Goal: Information Seeking & Learning: Find specific fact

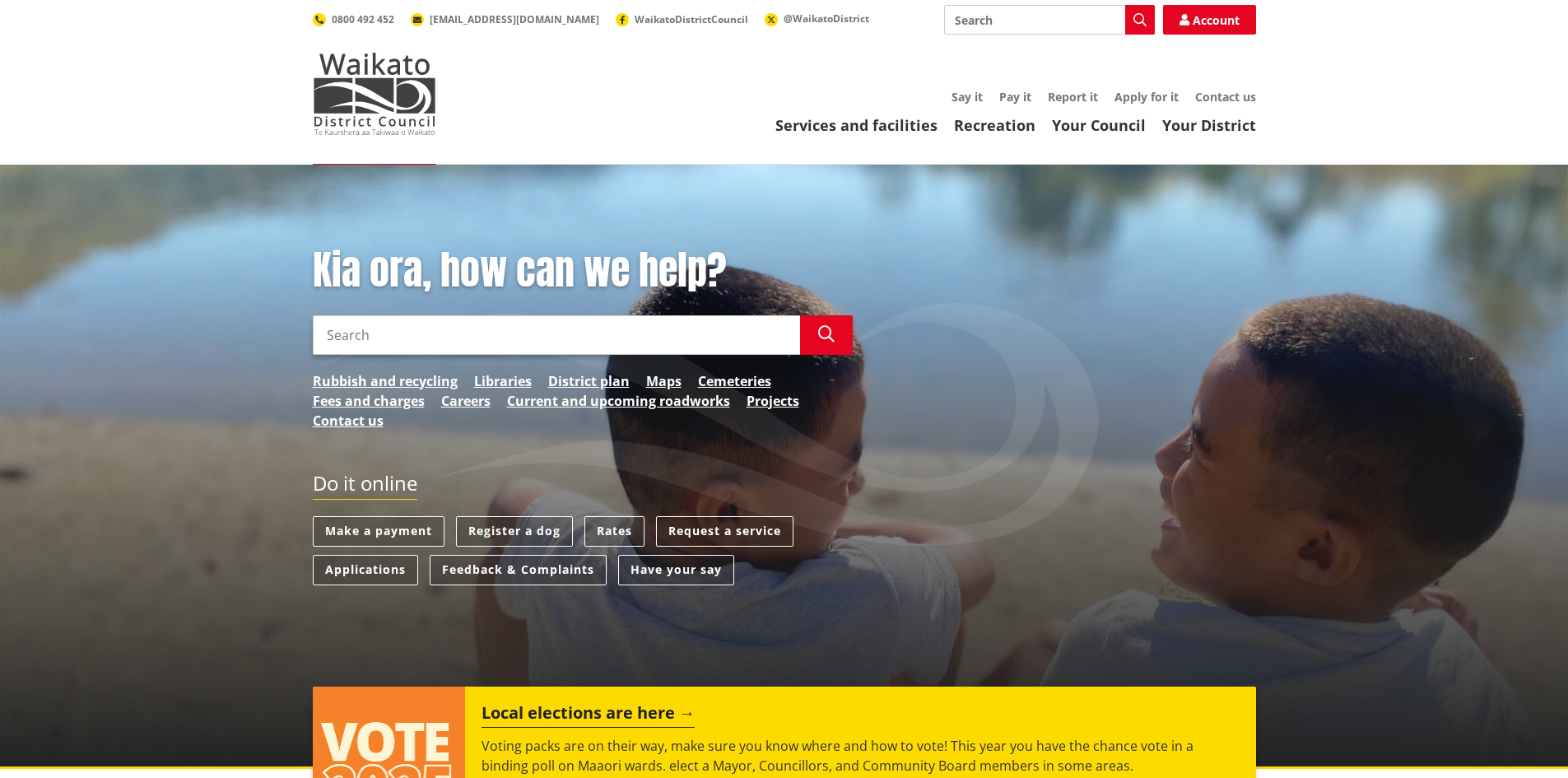
click at [1007, 17] on input "Search" at bounding box center [1050, 19] width 211 height 29
type input "maps"
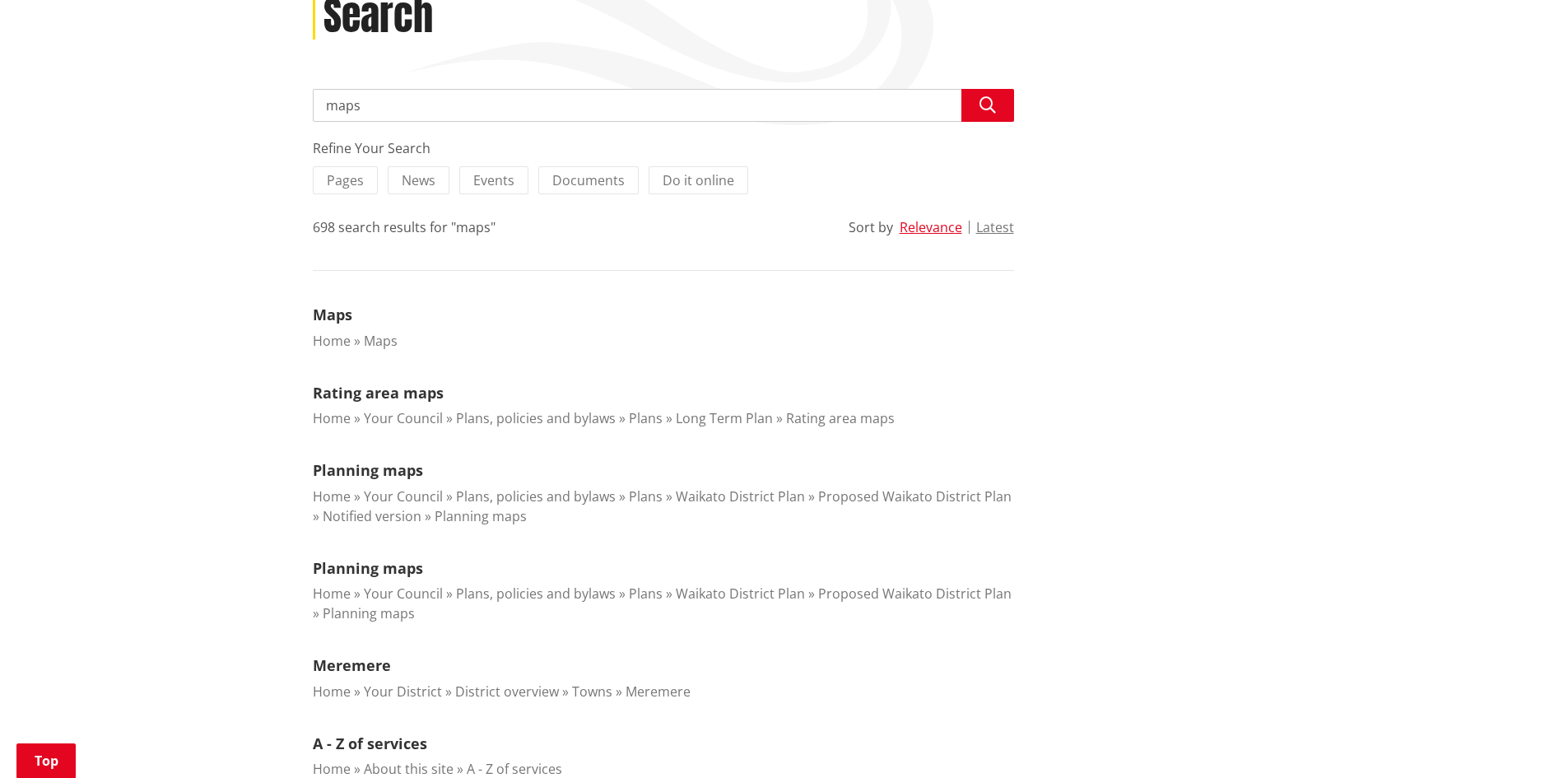
scroll to position [247, 0]
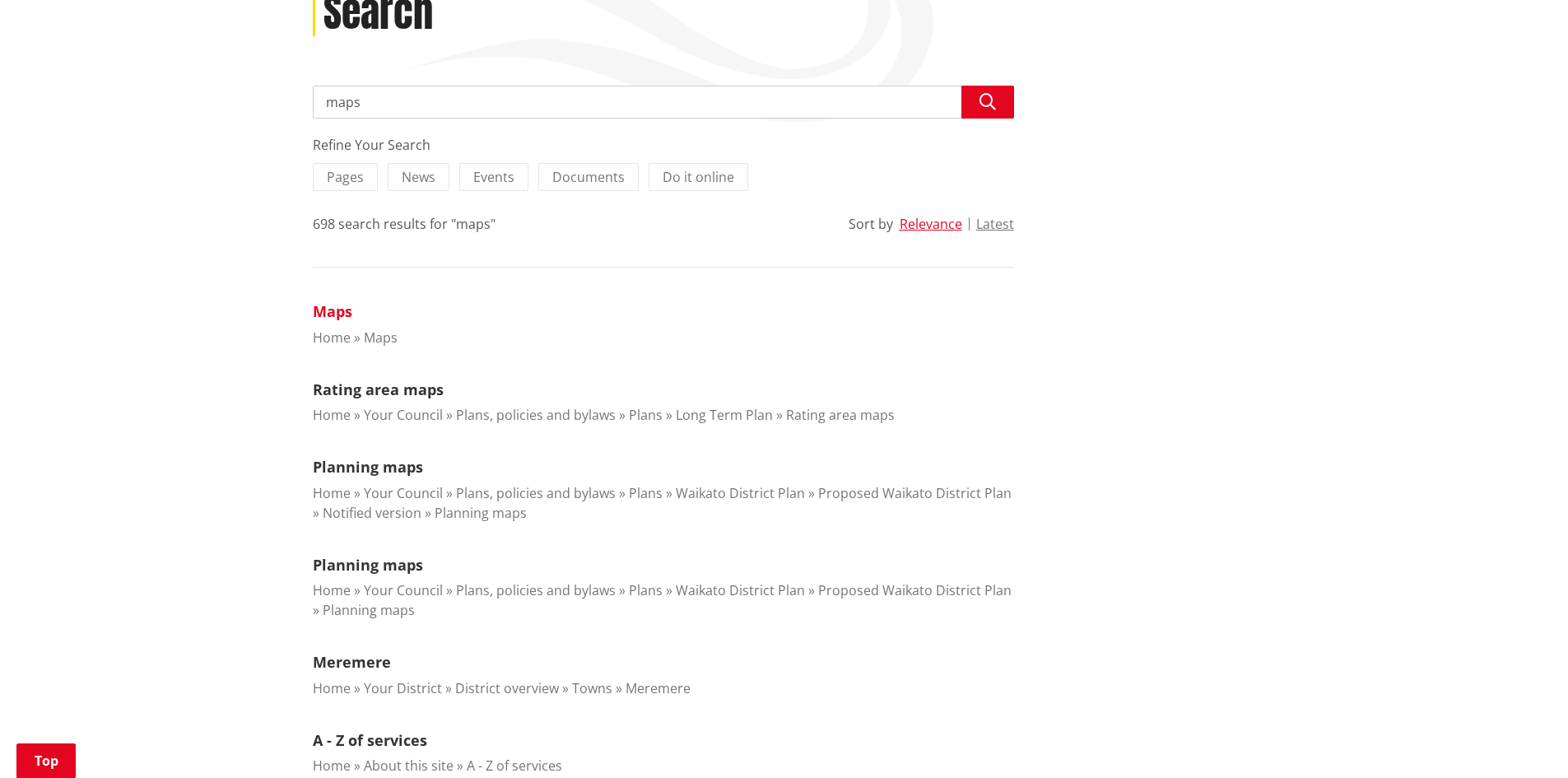
click at [336, 317] on link "Maps" at bounding box center [332, 311] width 39 height 20
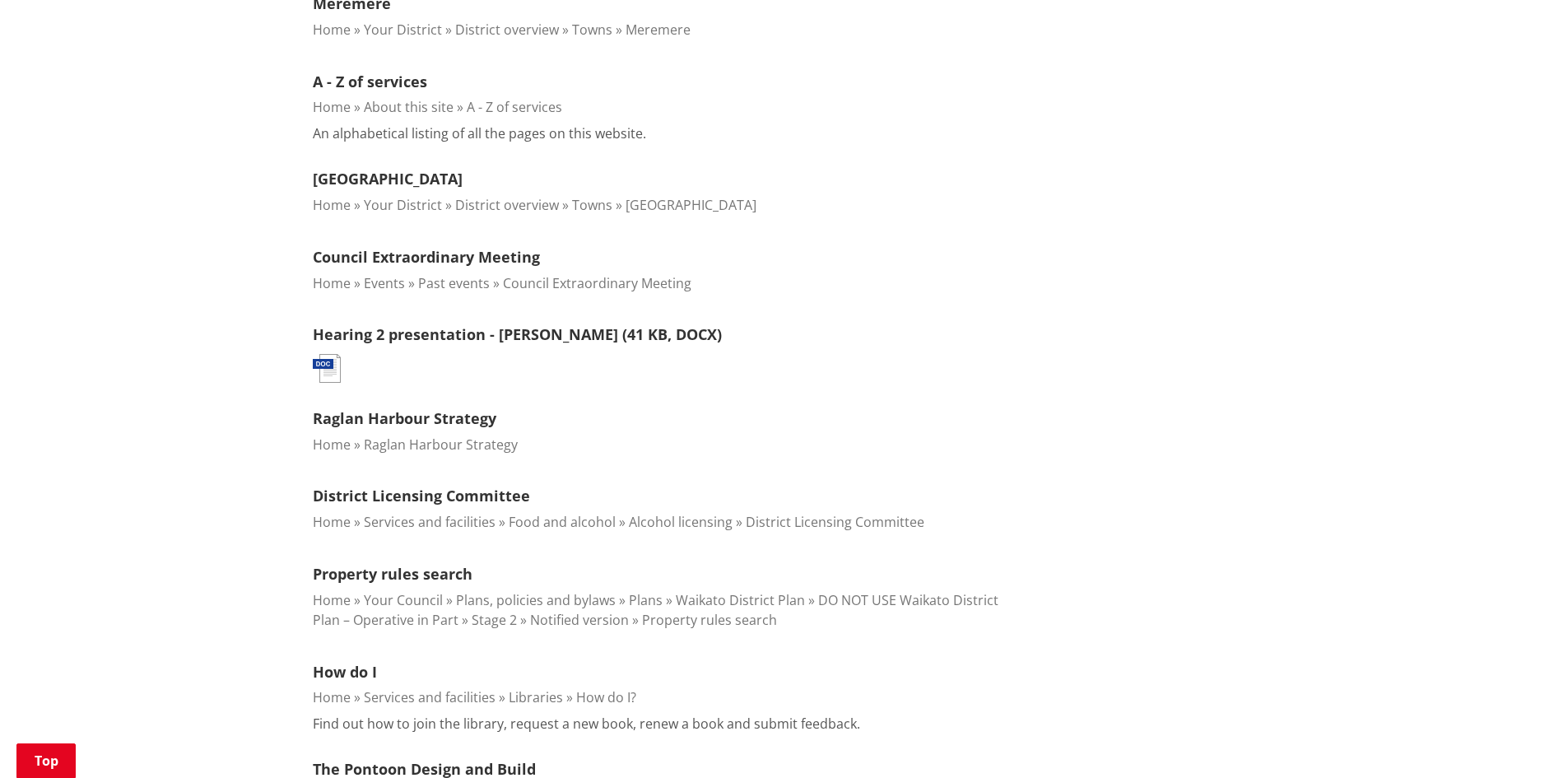
scroll to position [988, 0]
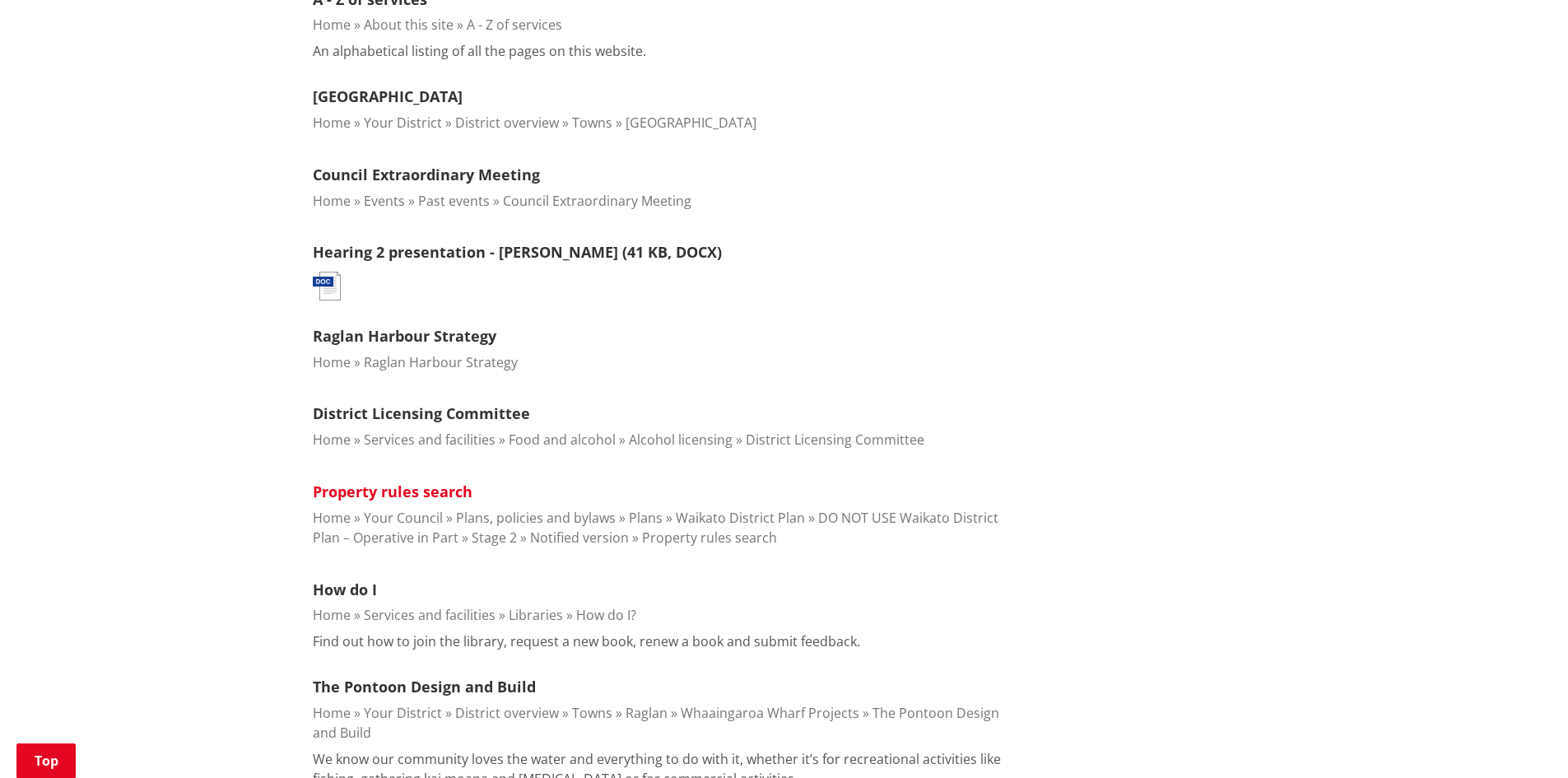
click at [395, 492] on link "Property rules search" at bounding box center [393, 492] width 160 height 20
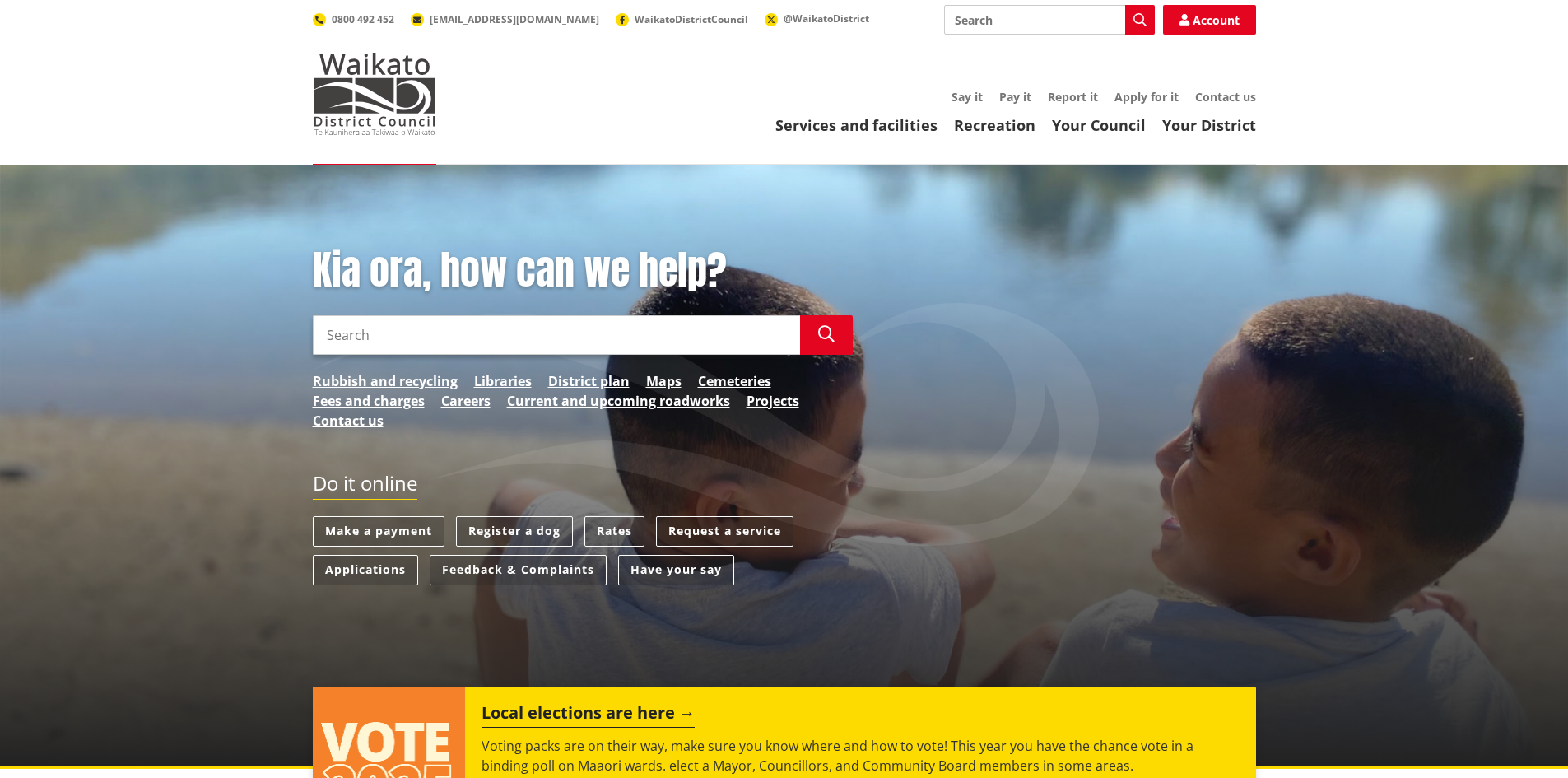
click at [1008, 22] on input "Search" at bounding box center [1050, 19] width 211 height 29
type input "land title"
click at [1131, 26] on button "Search" at bounding box center [1140, 19] width 29 height 29
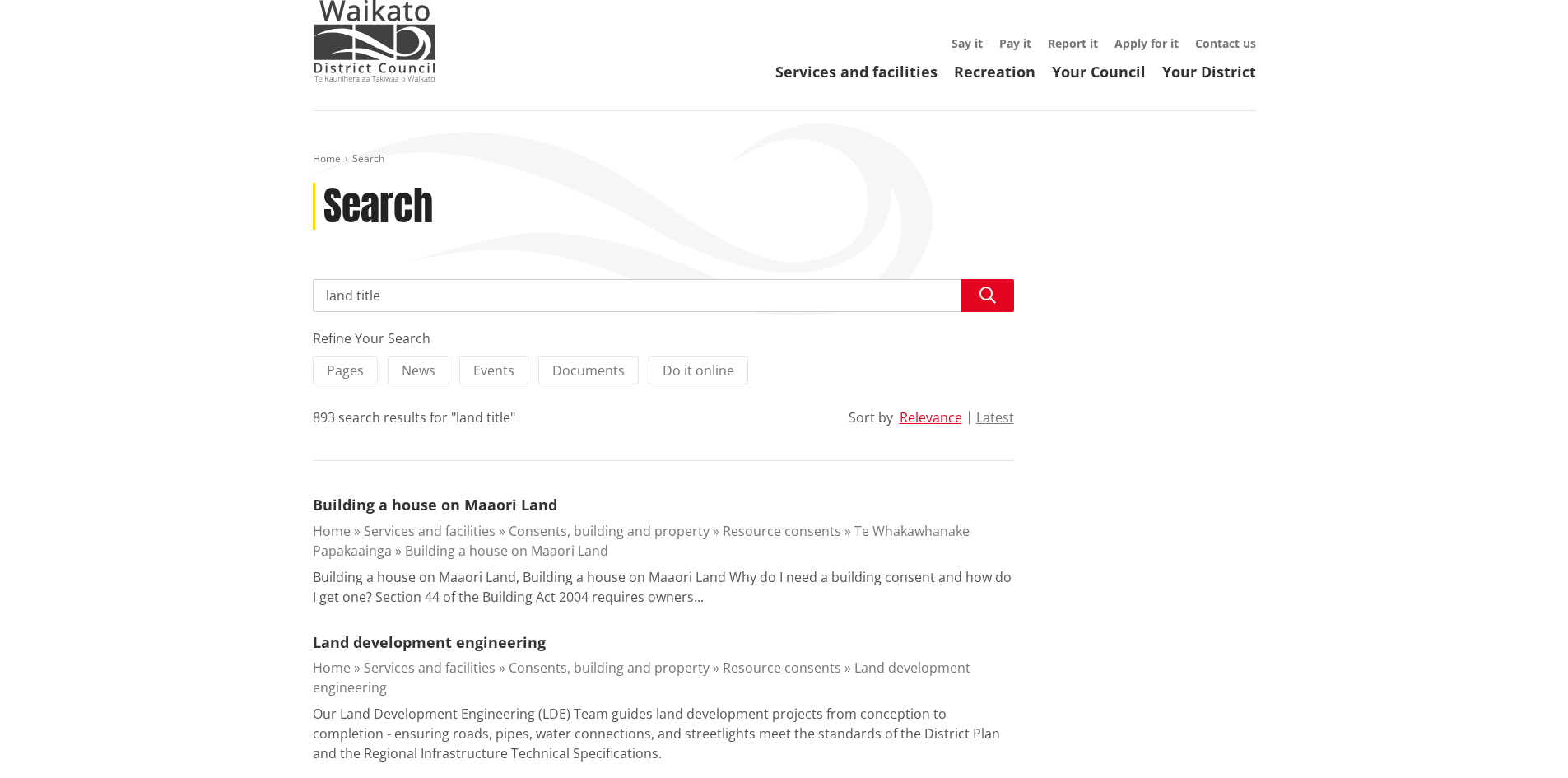
scroll to position [83, 0]
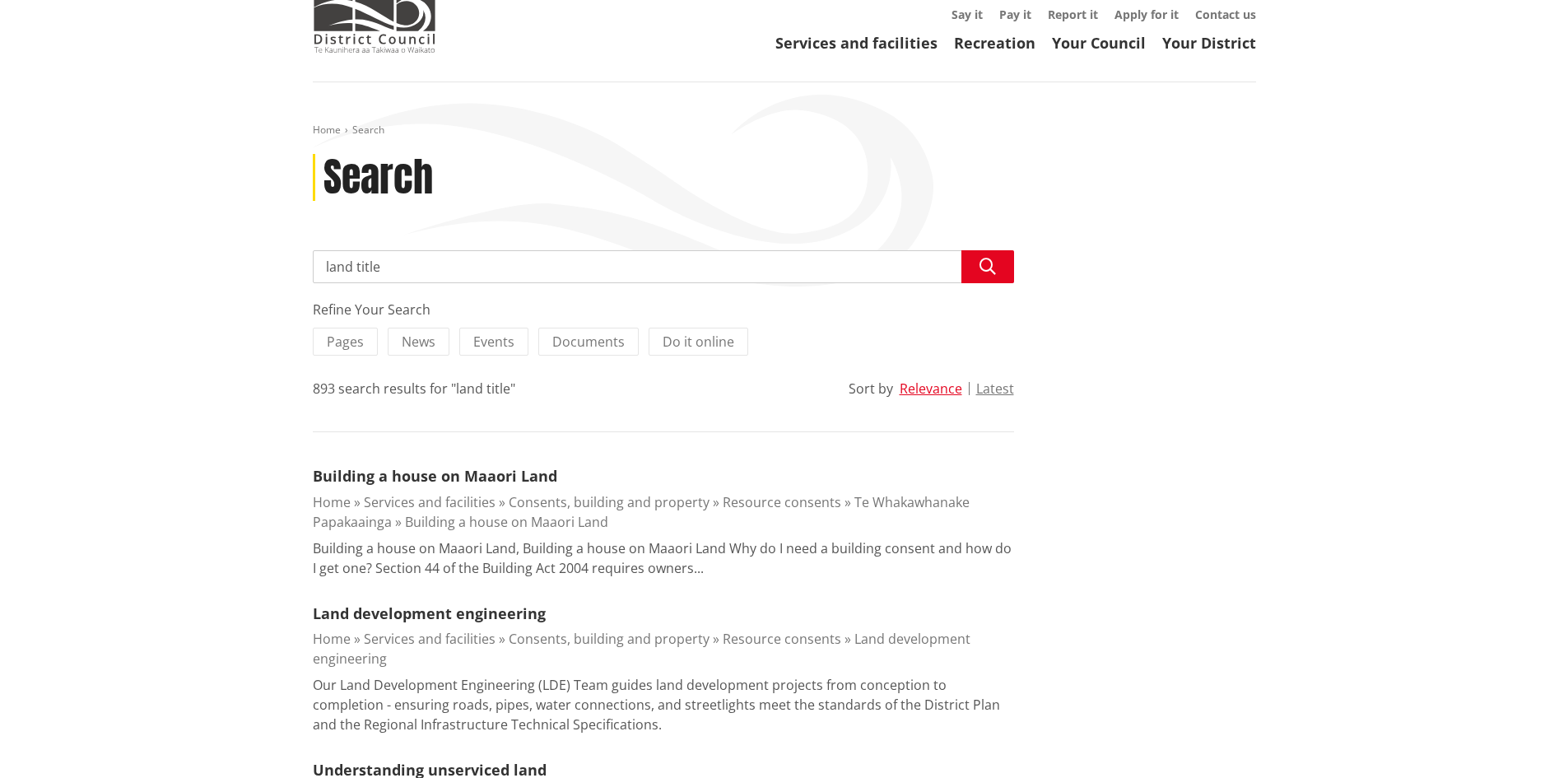
drag, startPoint x: 383, startPoint y: 270, endPoint x: 217, endPoint y: 250, distance: 167.2
type input "11 gibbs place, matamata"
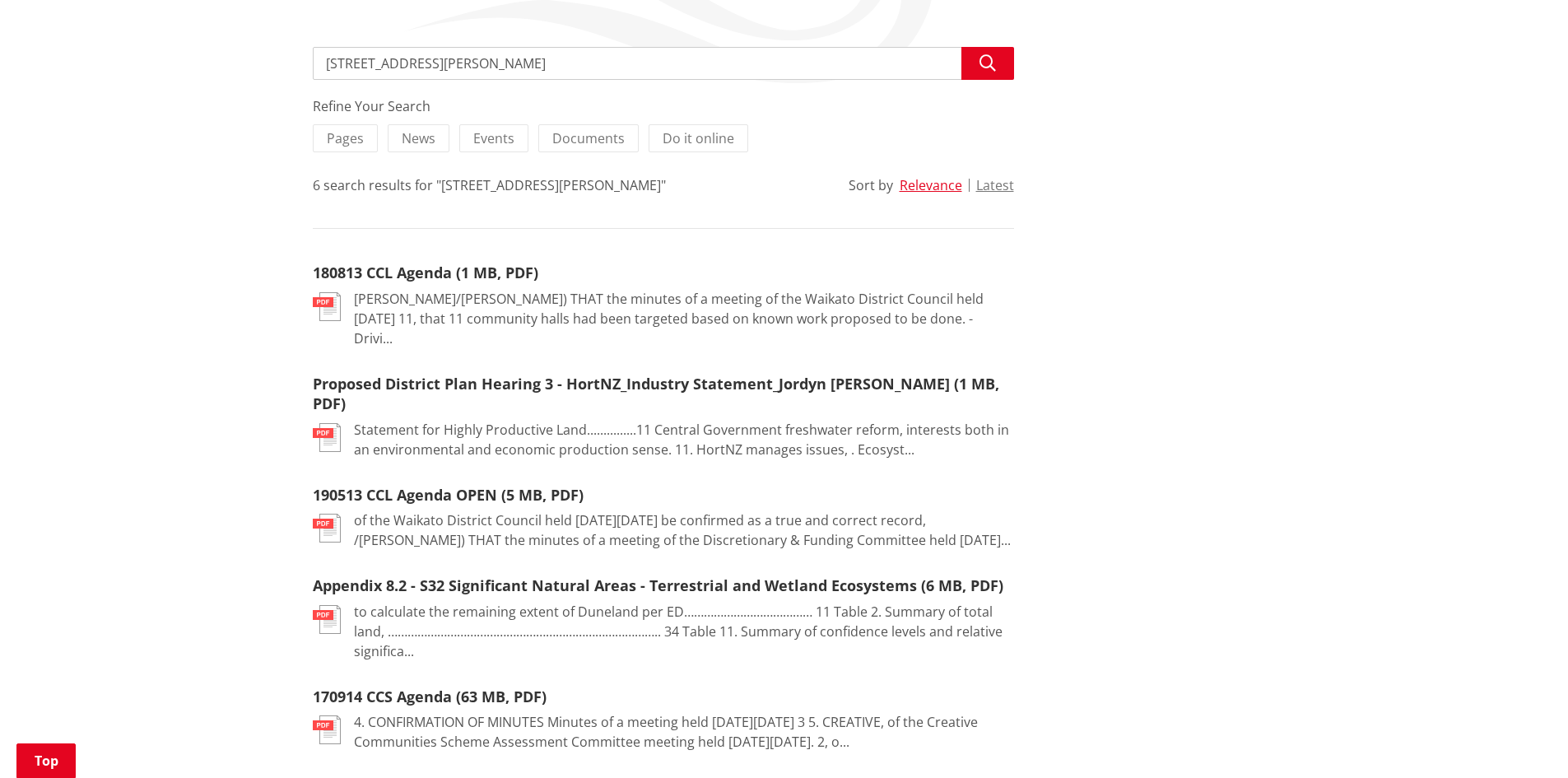
scroll to position [329, 0]
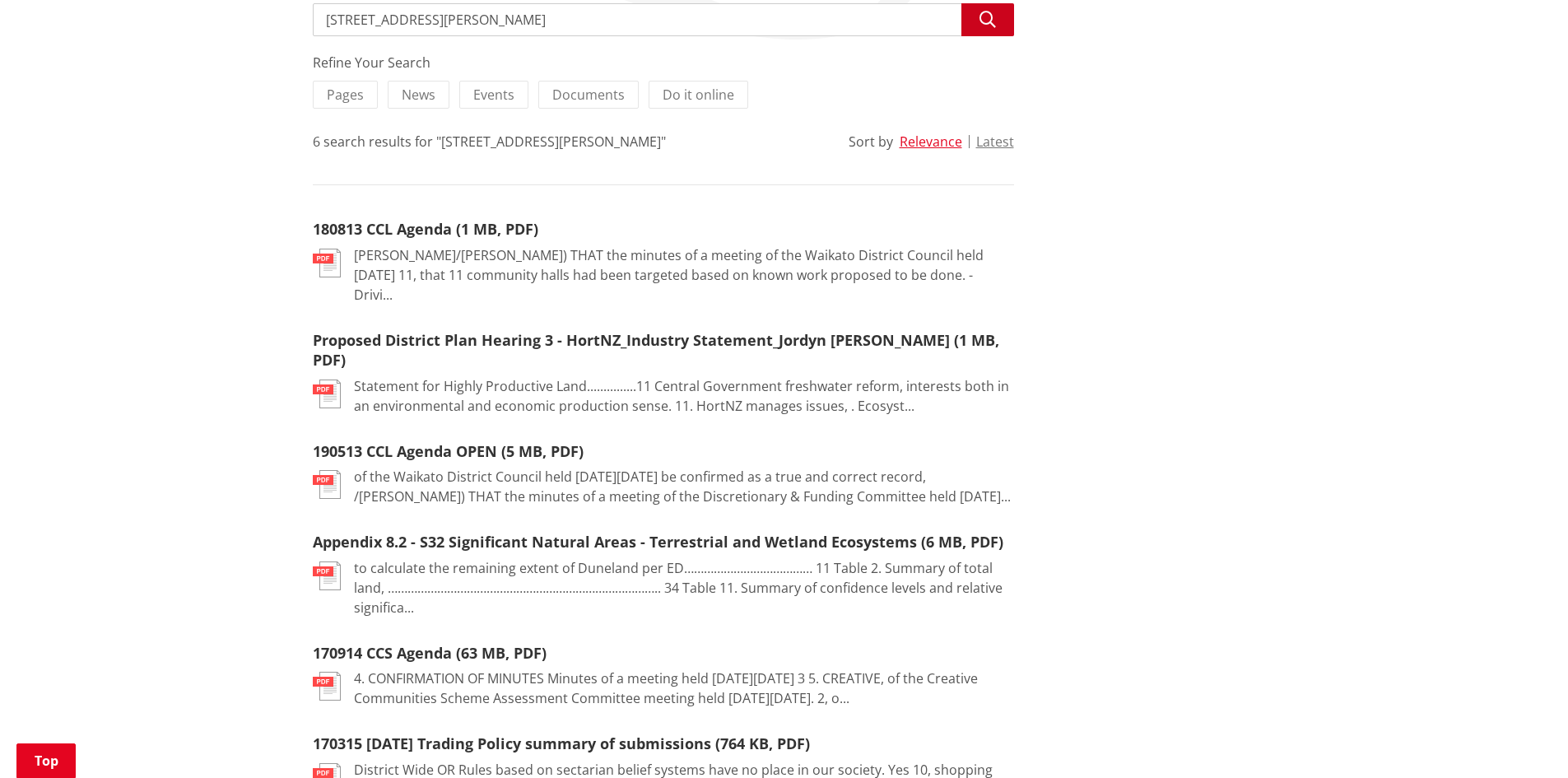
click at [991, 20] on icon "button" at bounding box center [988, 20] width 17 height 17
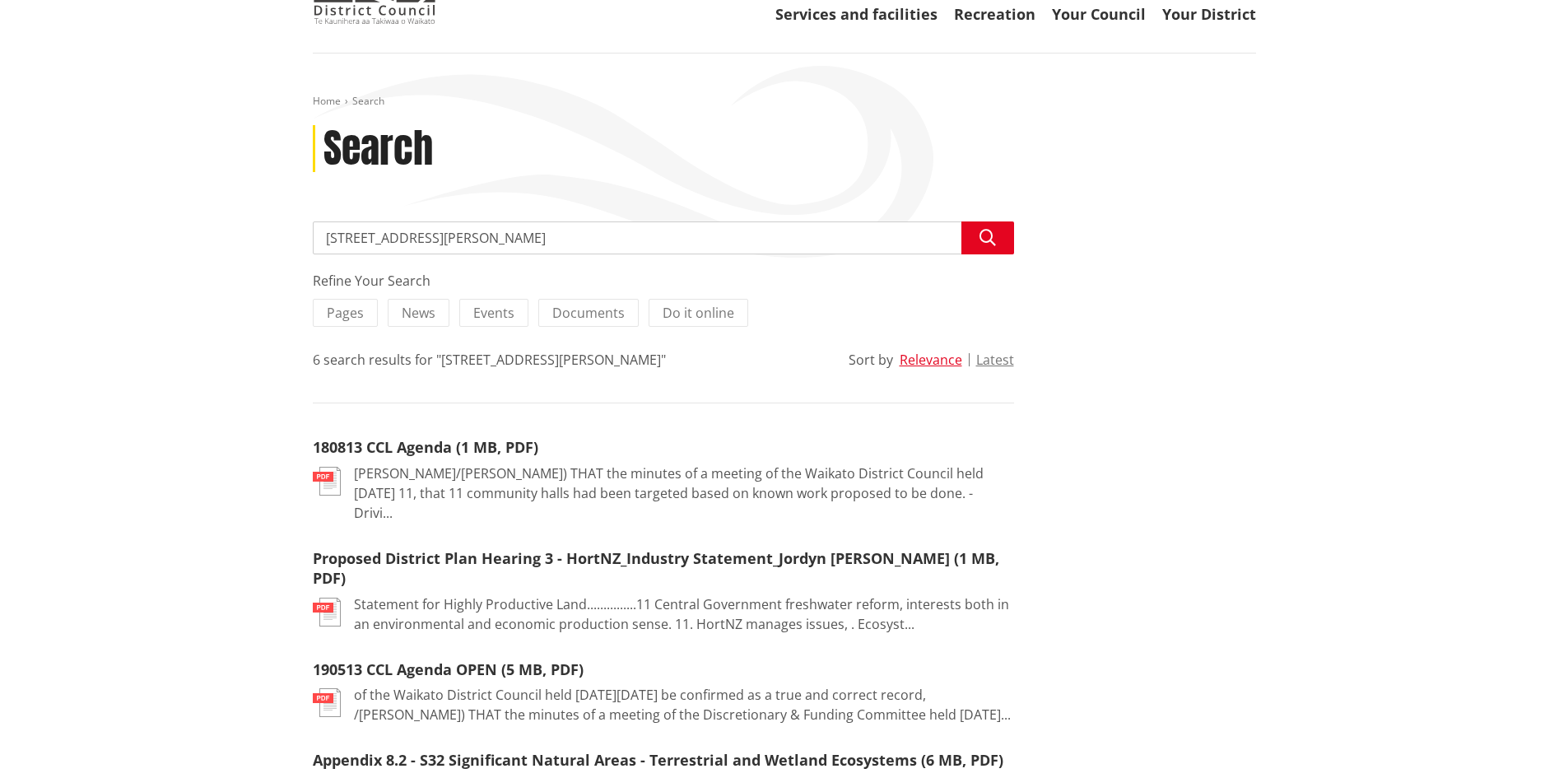
scroll to position [83, 0]
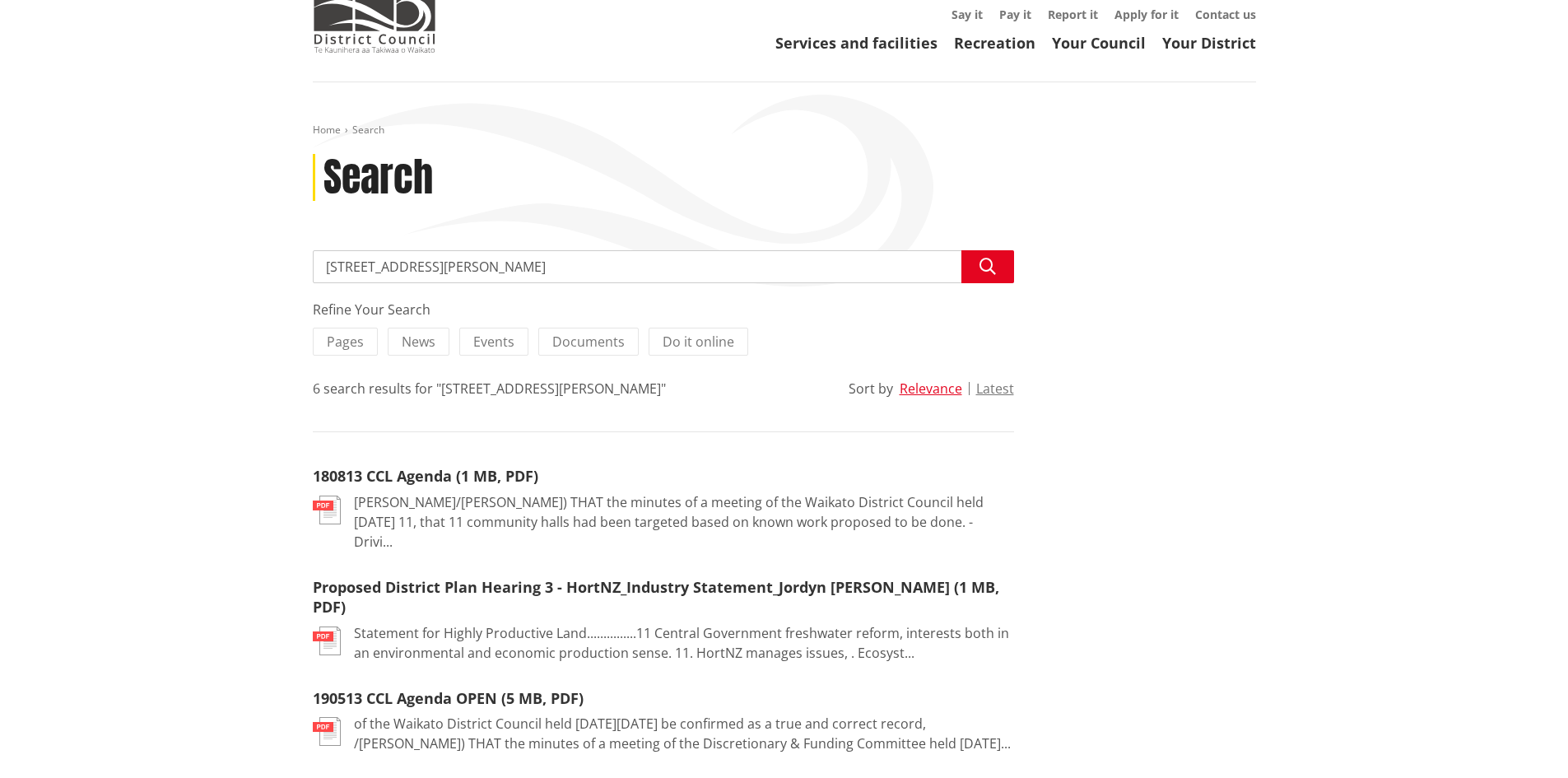
click at [350, 267] on input "[STREET_ADDRESS][PERSON_NAME]" at bounding box center [663, 267] width 702 height 33
click at [390, 268] on input "[STREET_ADDRESS][PERSON_NAME]" at bounding box center [663, 267] width 702 height 33
click at [434, 269] on input "[STREET_ADDRESS][PERSON_NAME]" at bounding box center [663, 267] width 702 height 33
type input "[STREET_ADDRESS][PERSON_NAME]"
click at [349, 342] on span "Pages" at bounding box center [345, 342] width 37 height 18
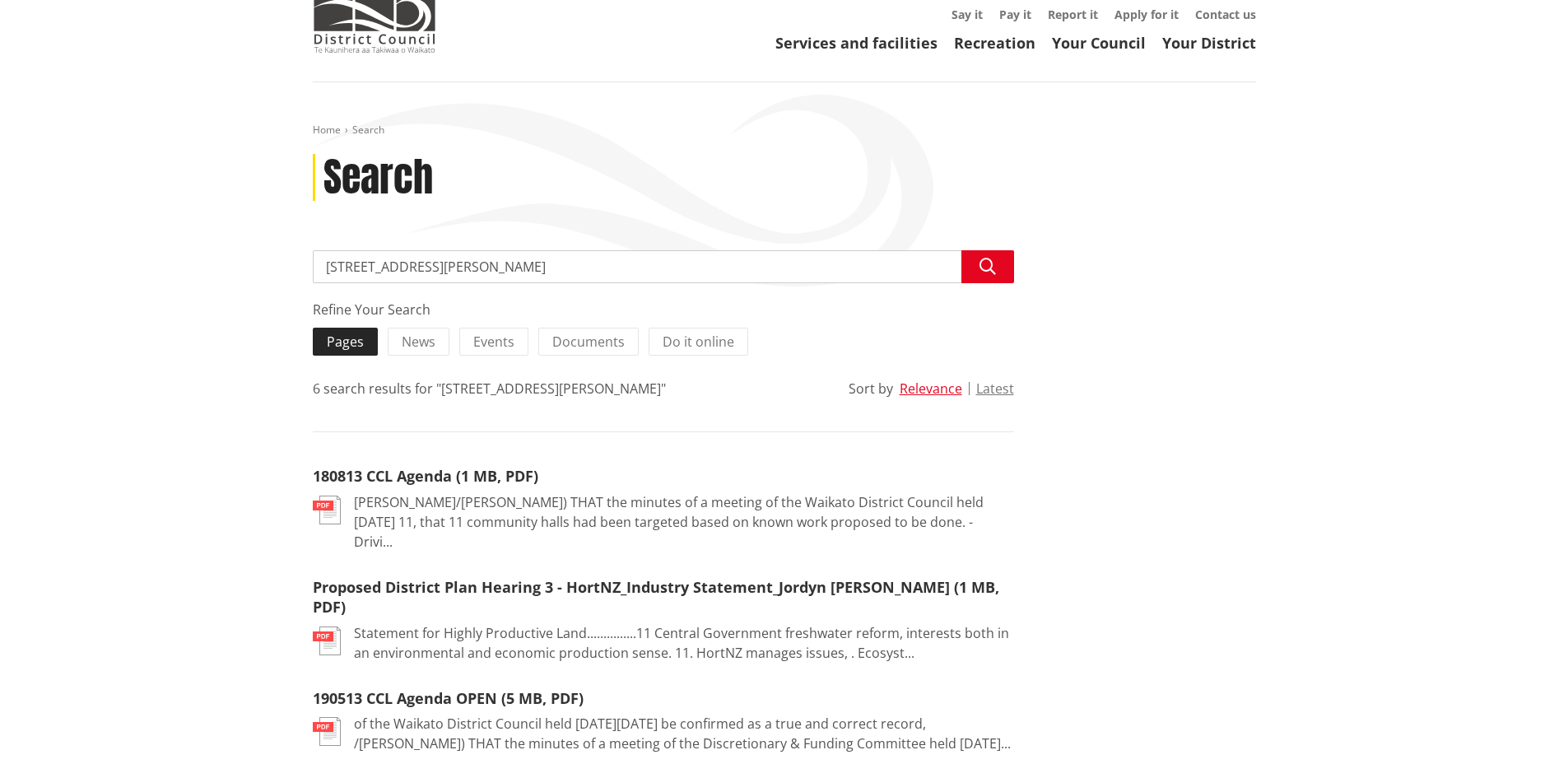
click at [0, 0] on input "Pages" at bounding box center [0, 0] width 0 height 0
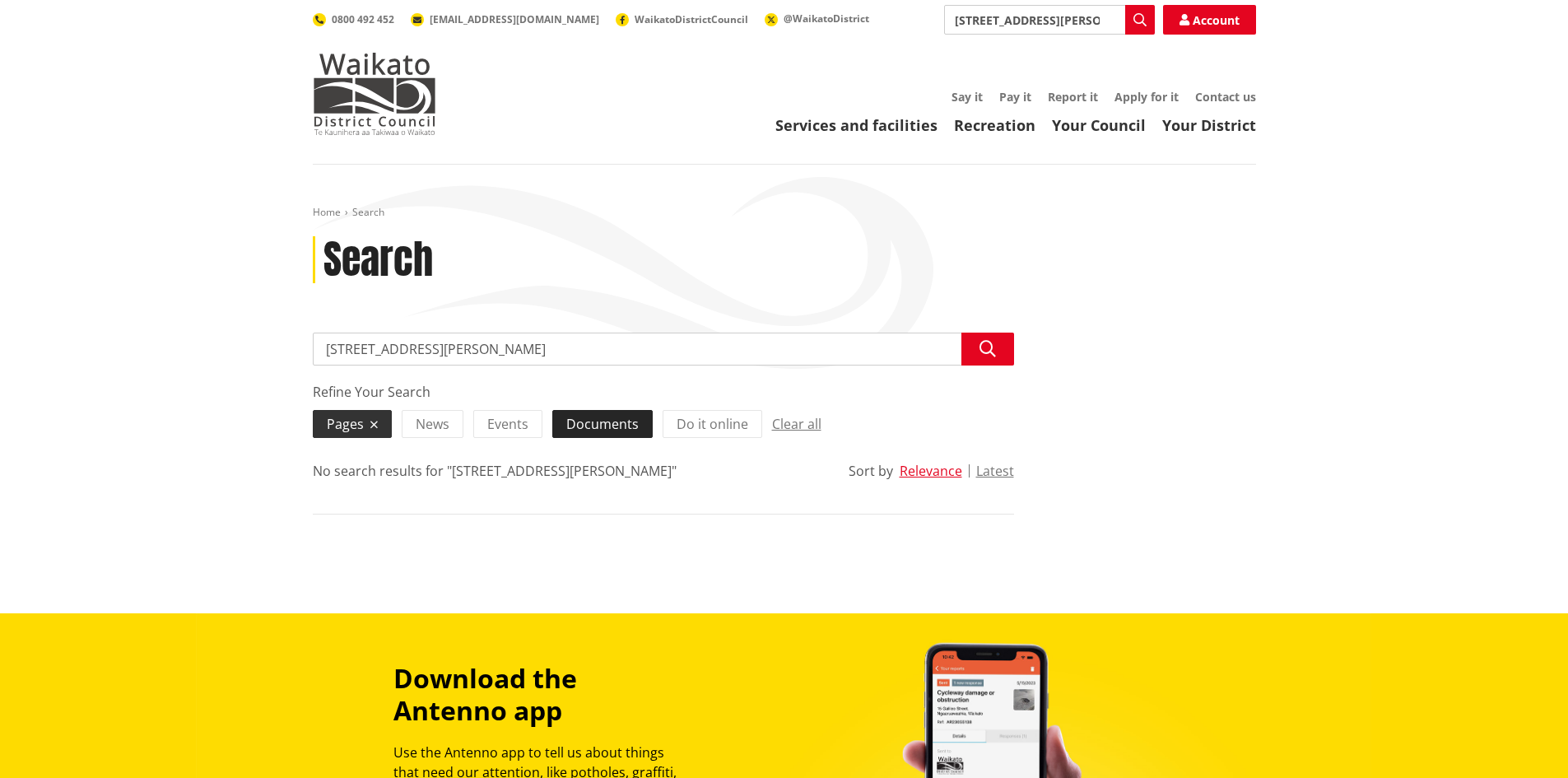
click at [619, 423] on span "Documents" at bounding box center [602, 424] width 72 height 18
click at [0, 0] on input "Documents" at bounding box center [0, 0] width 0 height 0
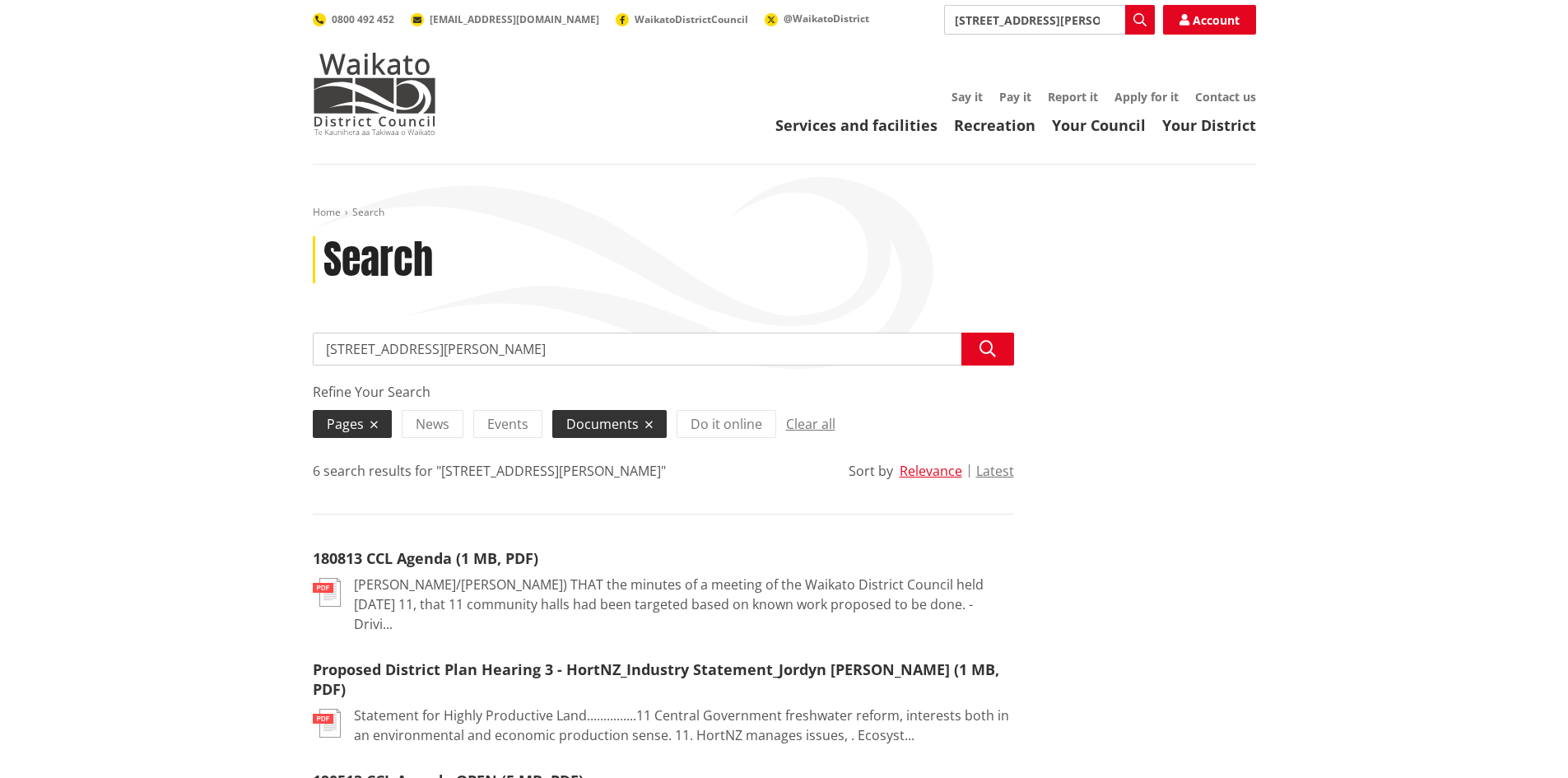
click at [350, 350] on input "11 gibbs place, matamata" at bounding box center [663, 350] width 702 height 33
click at [390, 346] on input "11 Gibbs place, matamata" at bounding box center [663, 350] width 702 height 33
click at [431, 352] on input "11 Gibbs Place, matamata" at bounding box center [663, 350] width 702 height 33
type input "[STREET_ADDRESS][PERSON_NAME]"
click at [982, 350] on icon "button" at bounding box center [988, 349] width 17 height 17
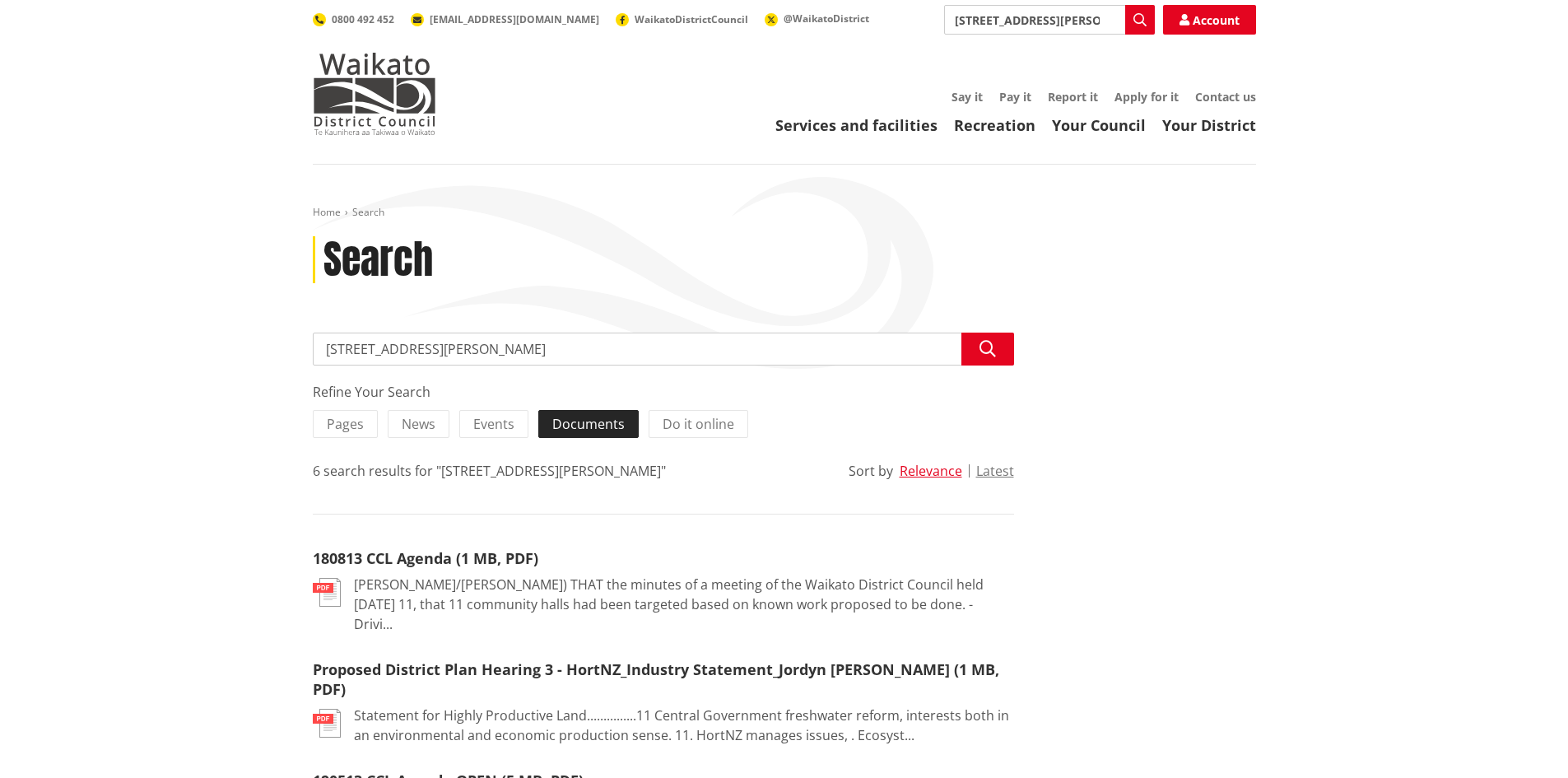
click at [589, 424] on span "Documents" at bounding box center [588, 424] width 72 height 18
click at [0, 0] on input "Documents" at bounding box center [0, 0] width 0 height 0
click at [589, 424] on span "Documents" at bounding box center [588, 424] width 72 height 18
click at [0, 0] on input "Documents" at bounding box center [0, 0] width 0 height 0
click at [336, 427] on span "Pages" at bounding box center [345, 424] width 37 height 18
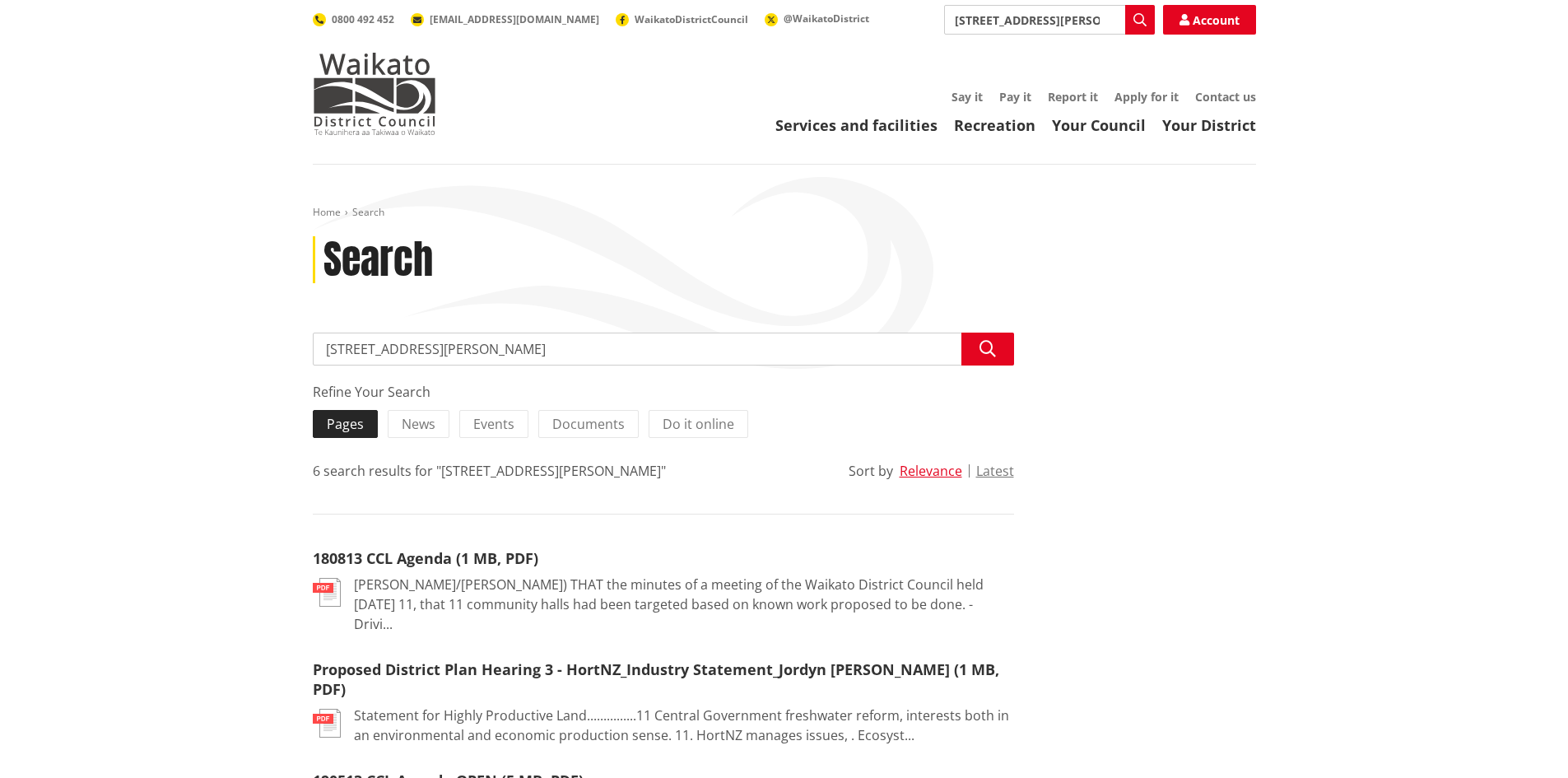
click at [0, 0] on input "Pages" at bounding box center [0, 0] width 0 height 0
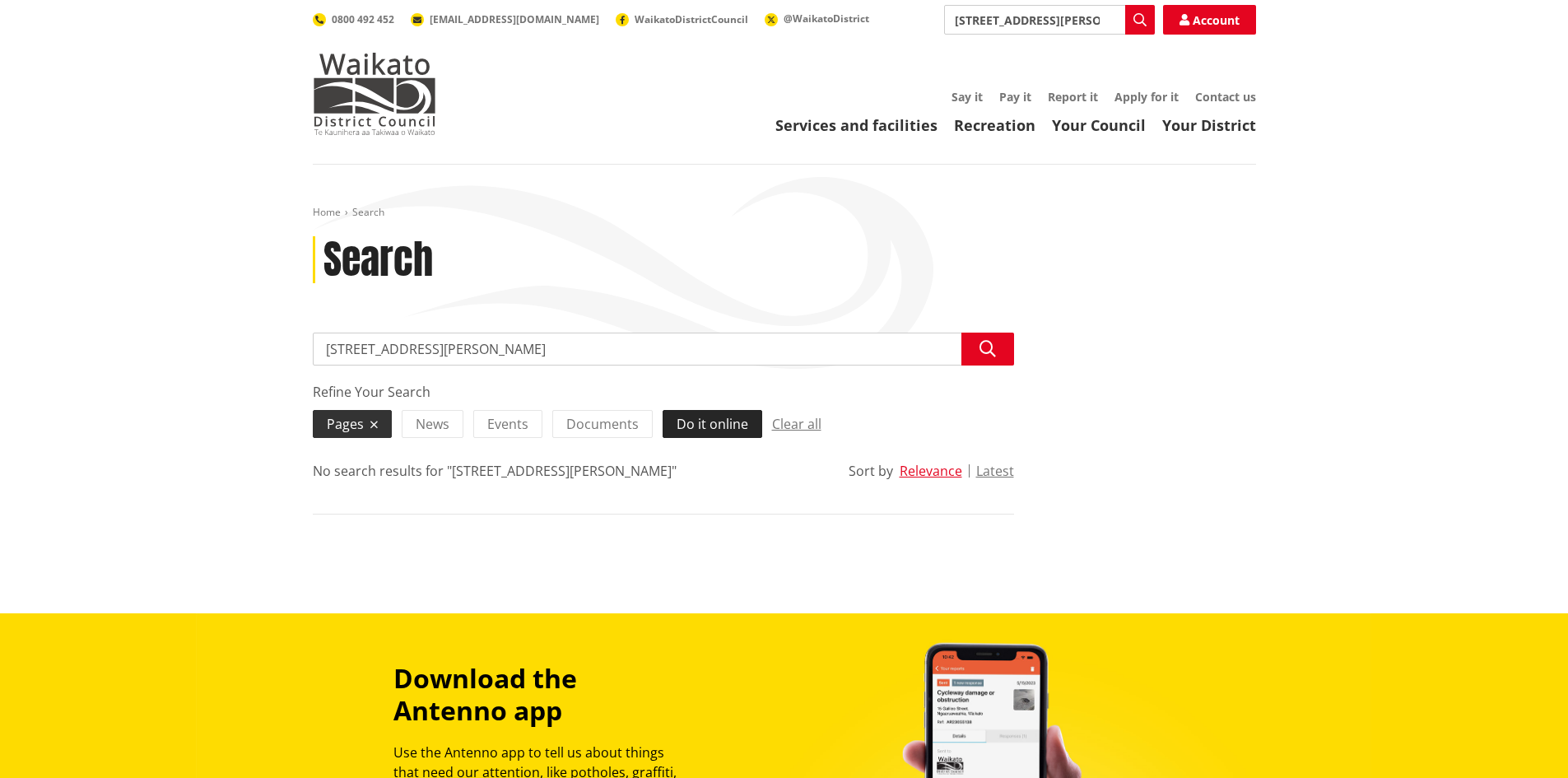
click at [730, 425] on span "Do it online" at bounding box center [713, 424] width 72 height 18
click at [0, 0] on input "Do it online" at bounding box center [0, 0] width 0 height 0
click at [728, 426] on span "Do it online" at bounding box center [713, 424] width 72 height 18
click at [0, 0] on input "Do it online" at bounding box center [0, 0] width 0 height 0
click at [498, 423] on span "Events" at bounding box center [507, 424] width 41 height 18
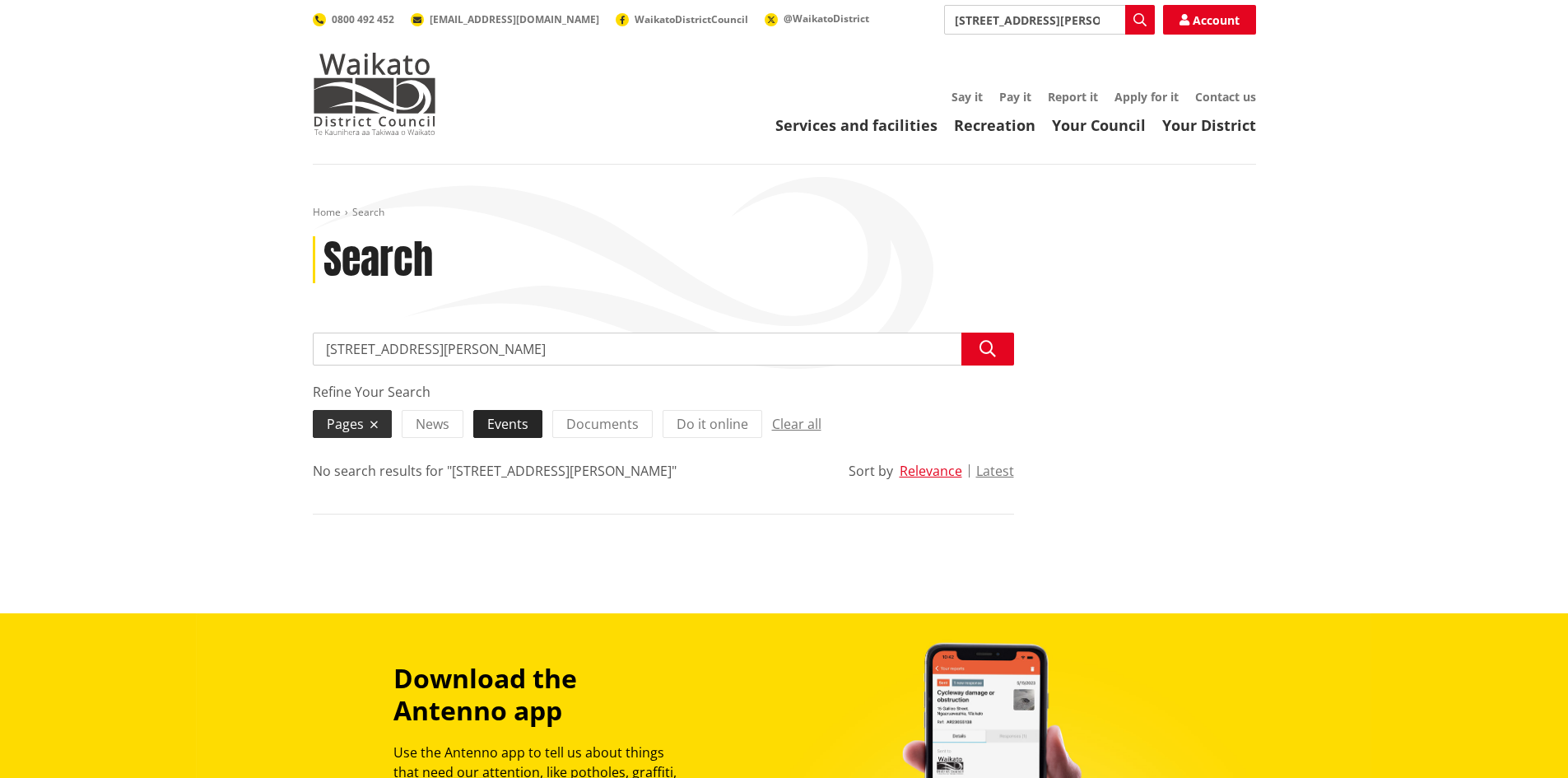
click at [0, 0] on input "Events" at bounding box center [0, 0] width 0 height 0
click at [446, 422] on span "News" at bounding box center [432, 424] width 34 height 18
click at [0, 0] on input "News" at bounding box center [0, 0] width 0 height 0
click at [645, 421] on span "Documents" at bounding box center [630, 424] width 72 height 18
click at [0, 0] on input "Documents" at bounding box center [0, 0] width 0 height 0
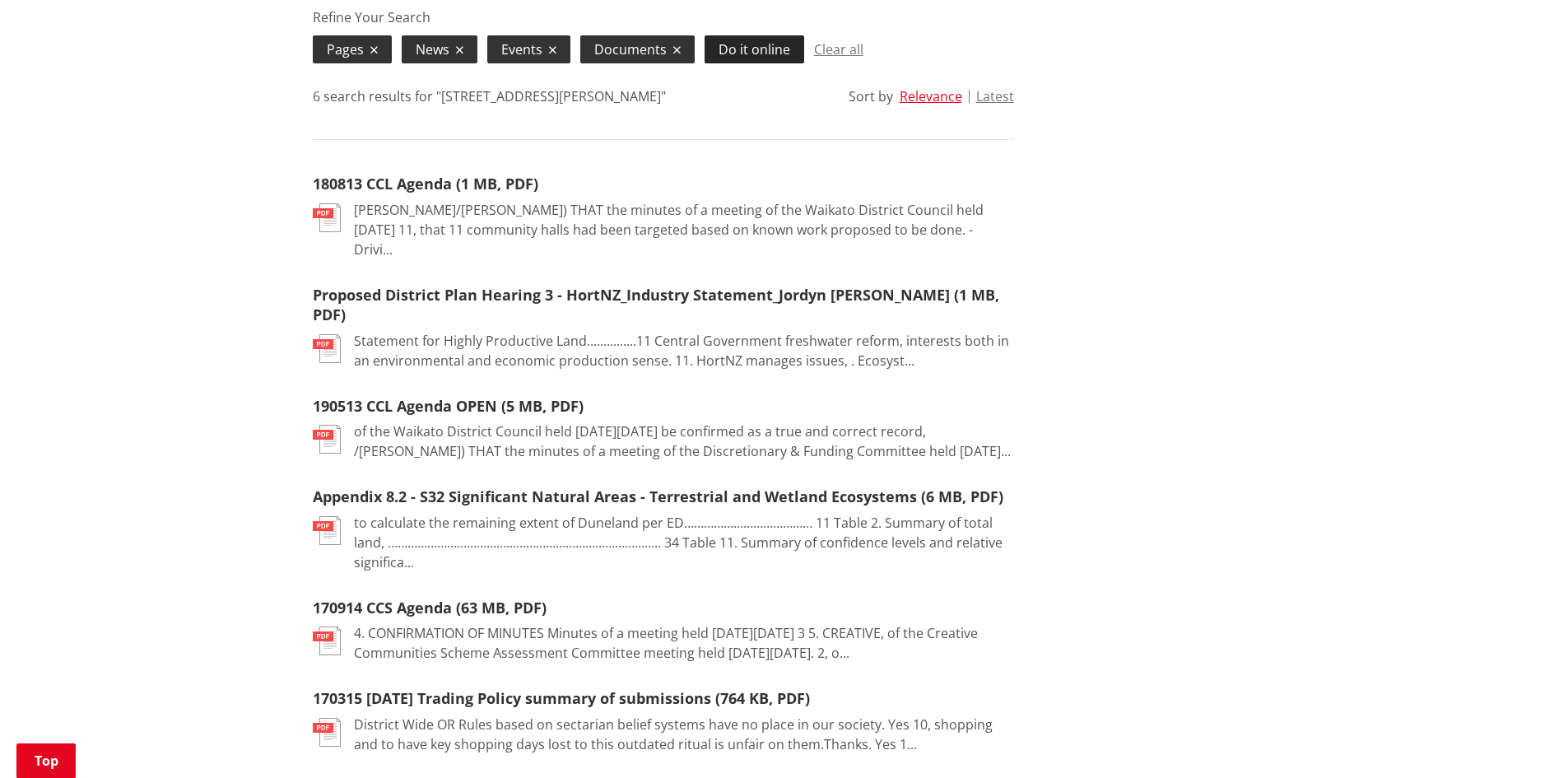
scroll to position [412, 0]
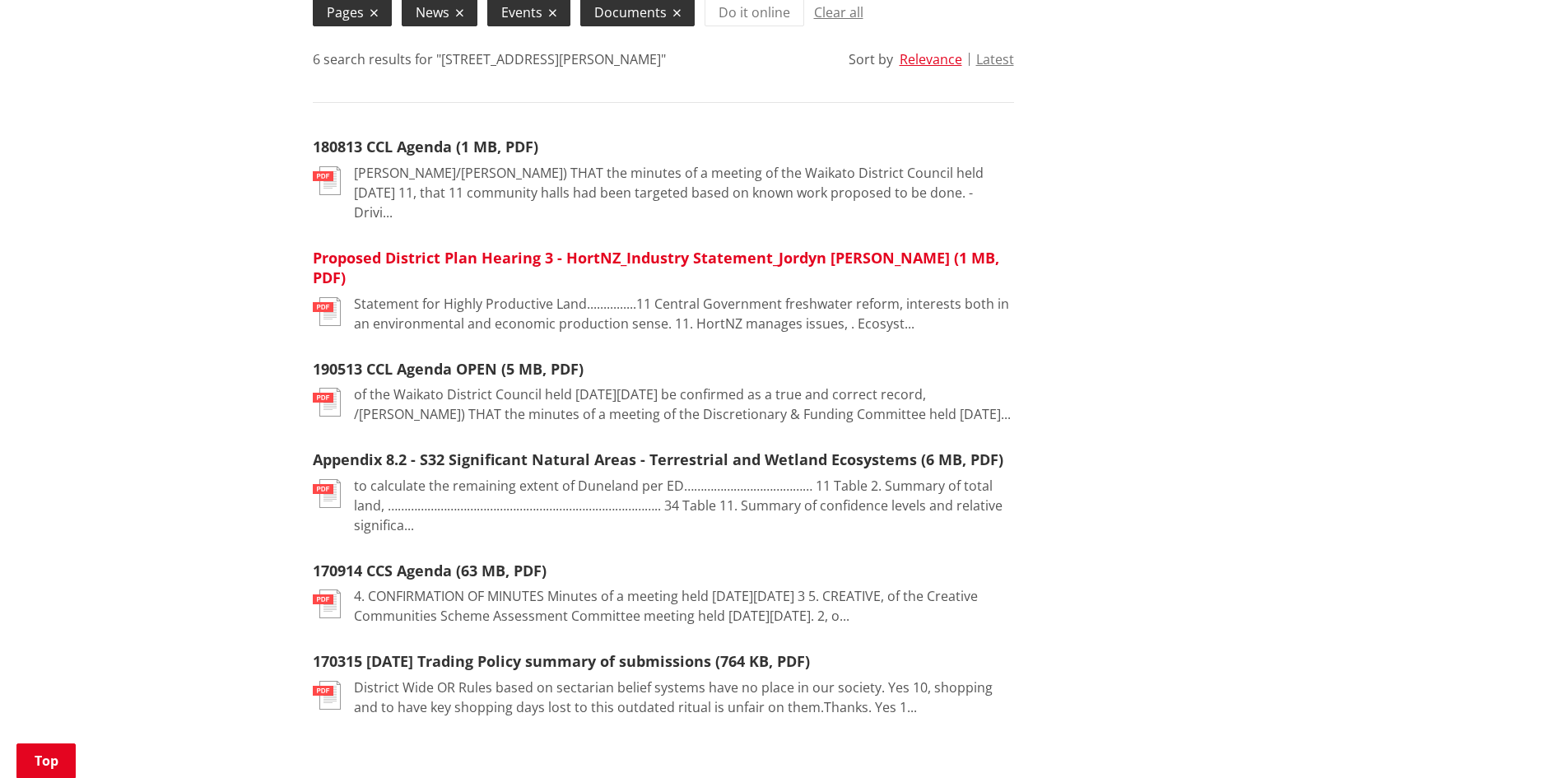
click at [506, 248] on link "Proposed District Plan Hearing 3 - HortNZ_Industry Statement_Jordyn [PERSON_NAM…" at bounding box center [656, 268] width 686 height 40
